Goal: Task Accomplishment & Management: Complete application form

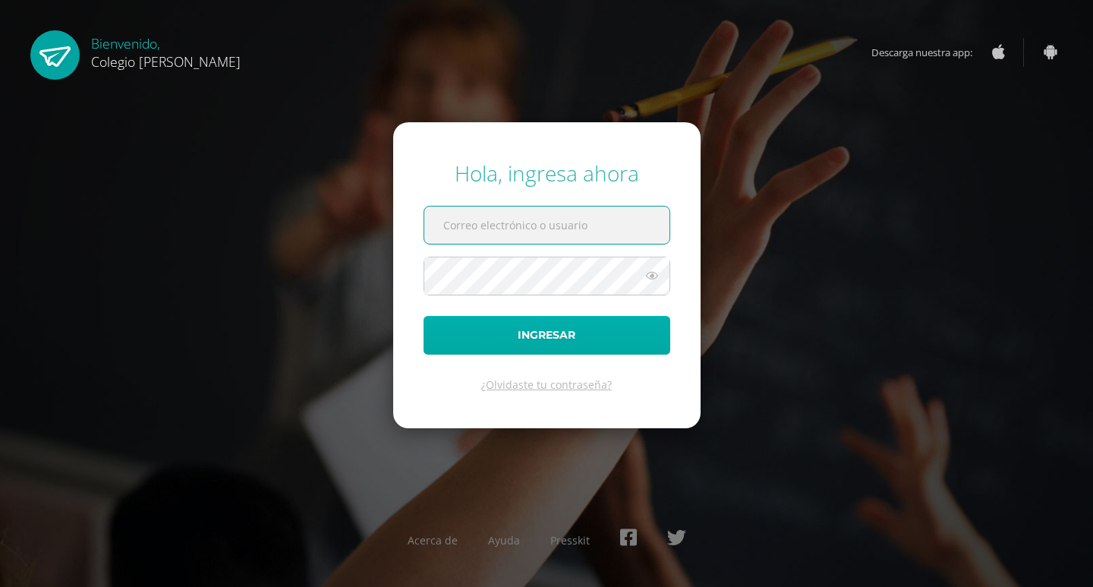
type input "COS00034@osoriosandoval.edu.gt"
drag, startPoint x: 604, startPoint y: 317, endPoint x: 580, endPoint y: 326, distance: 25.0
click at [601, 317] on button "Ingresar" at bounding box center [547, 335] width 247 height 39
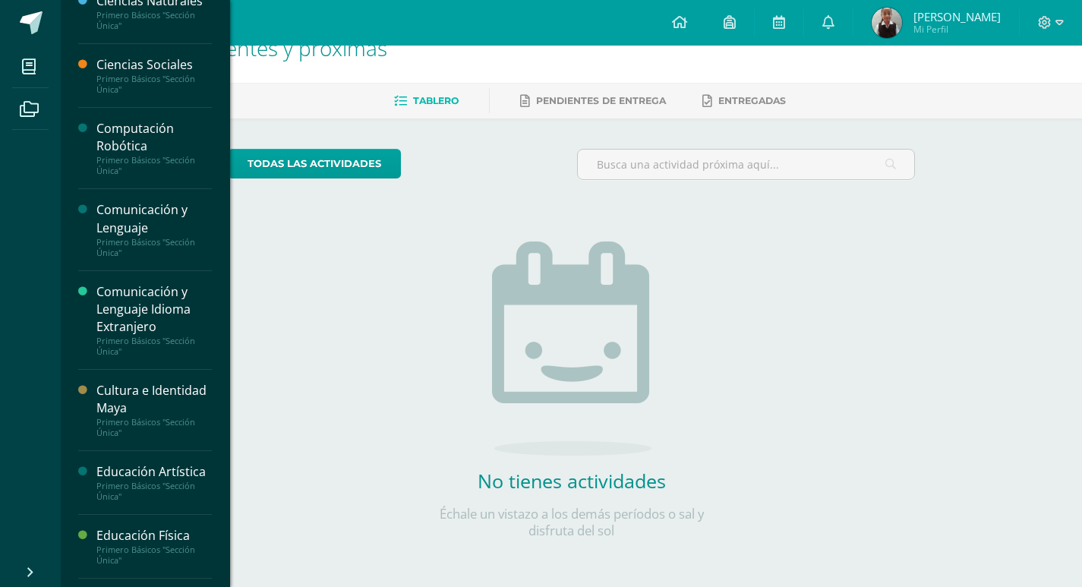
scroll to position [25, 0]
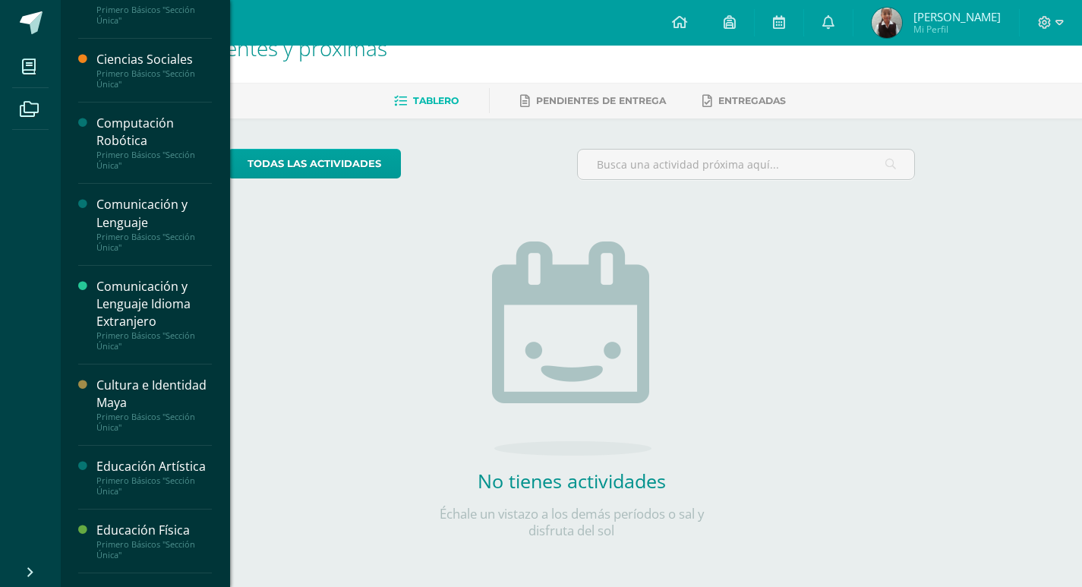
click at [146, 124] on div "Computación Robótica" at bounding box center [153, 132] width 115 height 35
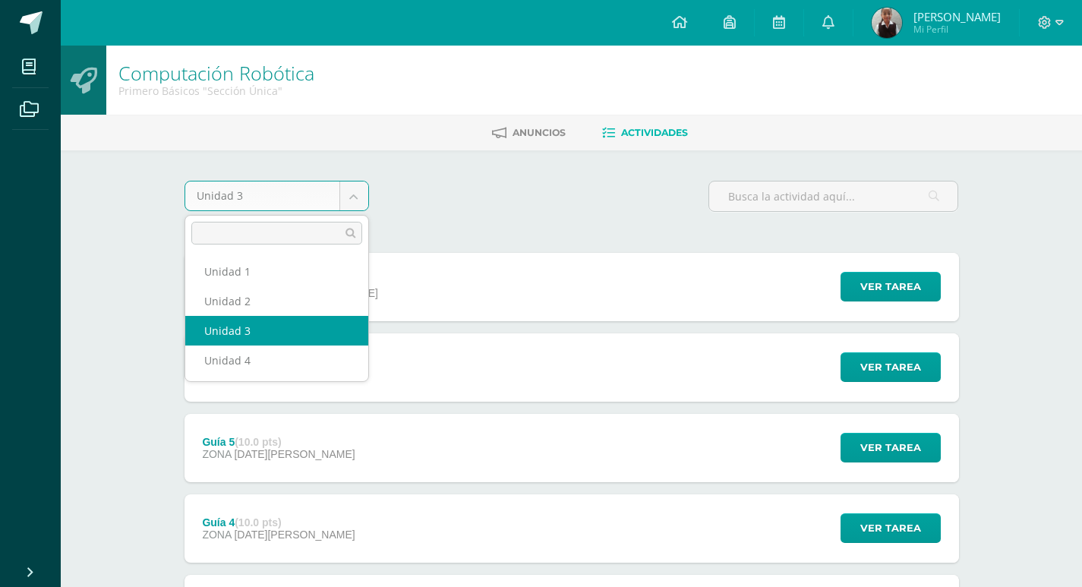
click at [336, 194] on body "Mis cursos Archivos Cerrar panel Ciencias Naturales Primero Básicos "Sección Ún…" at bounding box center [541, 493] width 1082 height 986
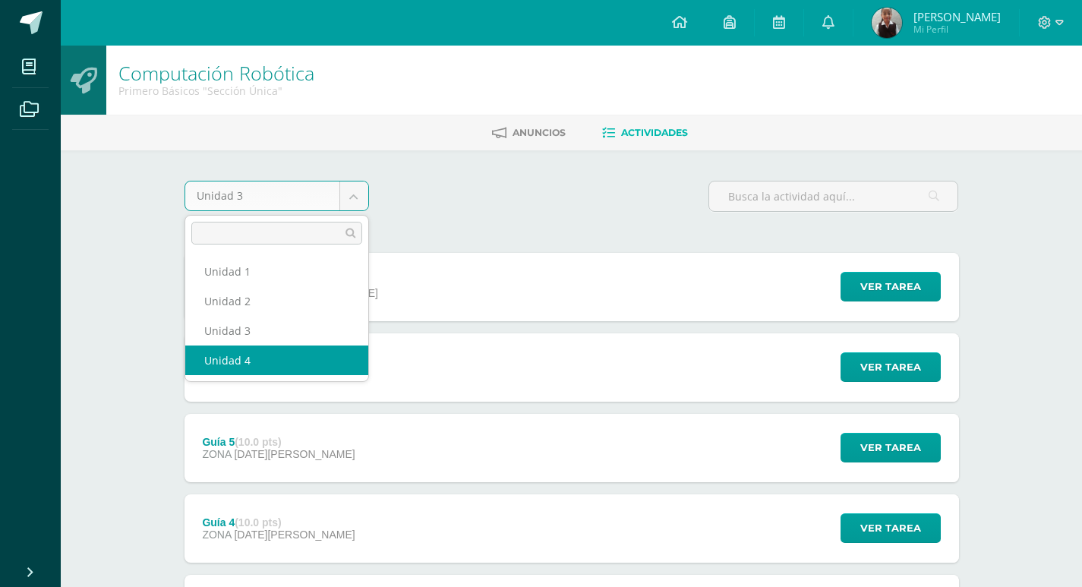
select select "Unidad 4"
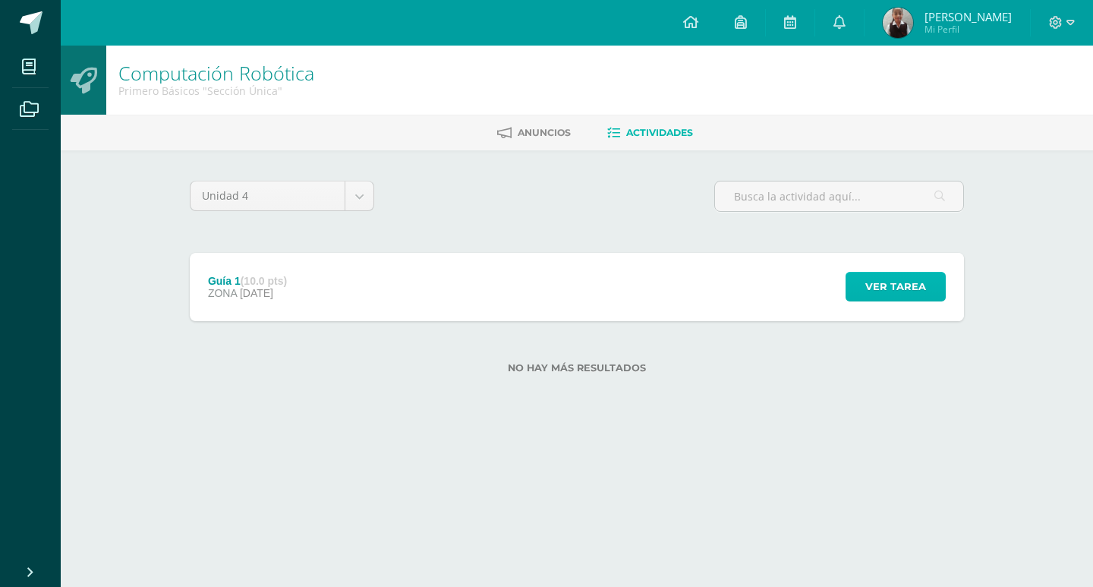
click at [868, 283] on span "Ver tarea" at bounding box center [896, 287] width 61 height 28
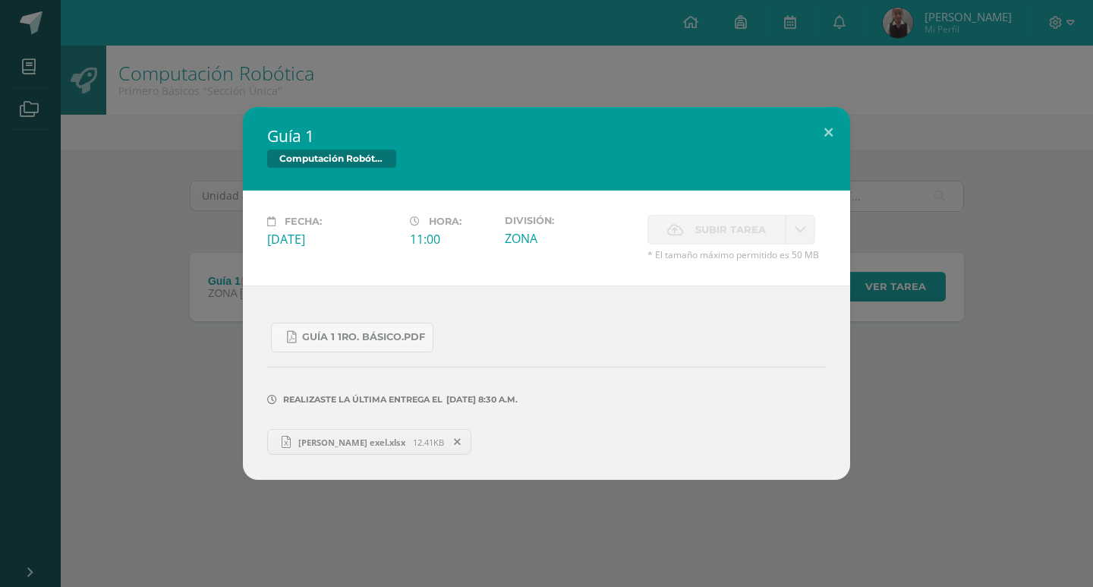
click at [352, 441] on span "[PERSON_NAME].xlsx" at bounding box center [352, 442] width 122 height 11
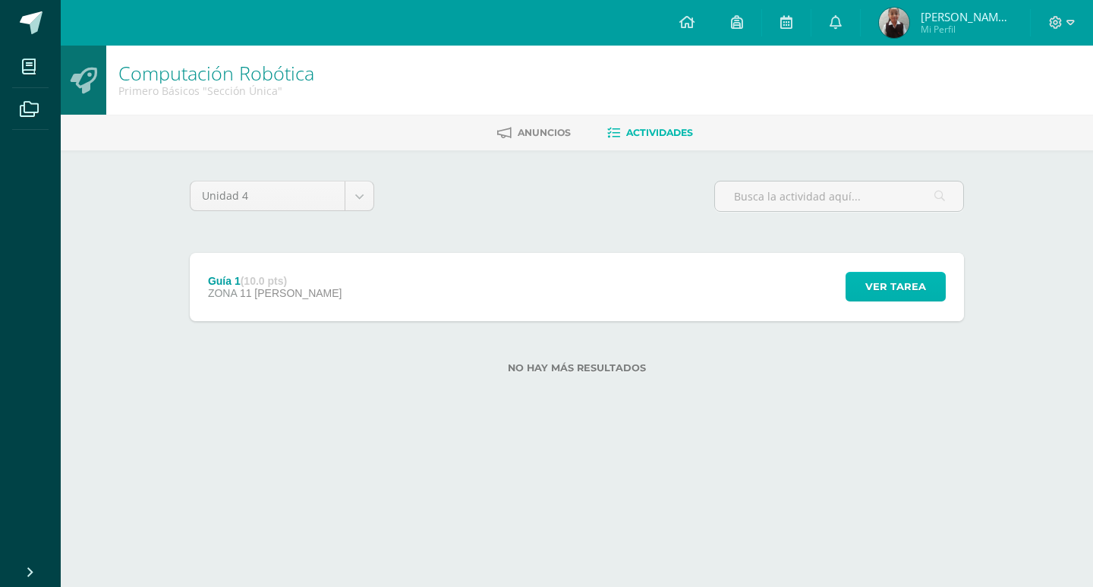
click at [885, 296] on span "Ver tarea" at bounding box center [896, 287] width 61 height 28
click at [904, 285] on span "Ver tarea" at bounding box center [896, 287] width 61 height 28
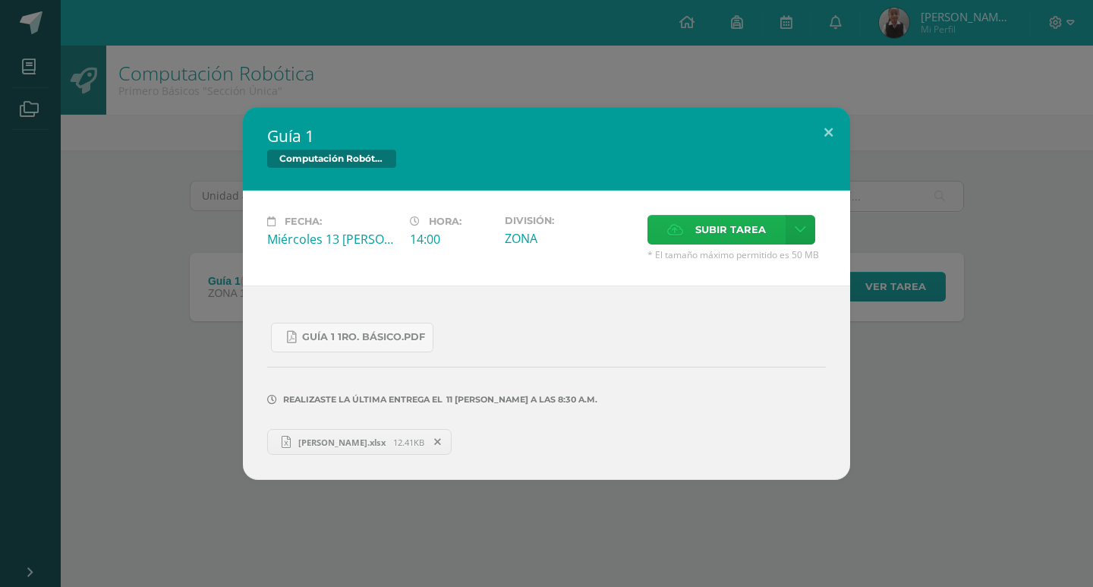
click at [689, 235] on label "Subir tarea" at bounding box center [717, 230] width 138 height 30
click at [0, 0] on input "Subir tarea" at bounding box center [0, 0] width 0 height 0
